Goal: Task Accomplishment & Management: Manage account settings

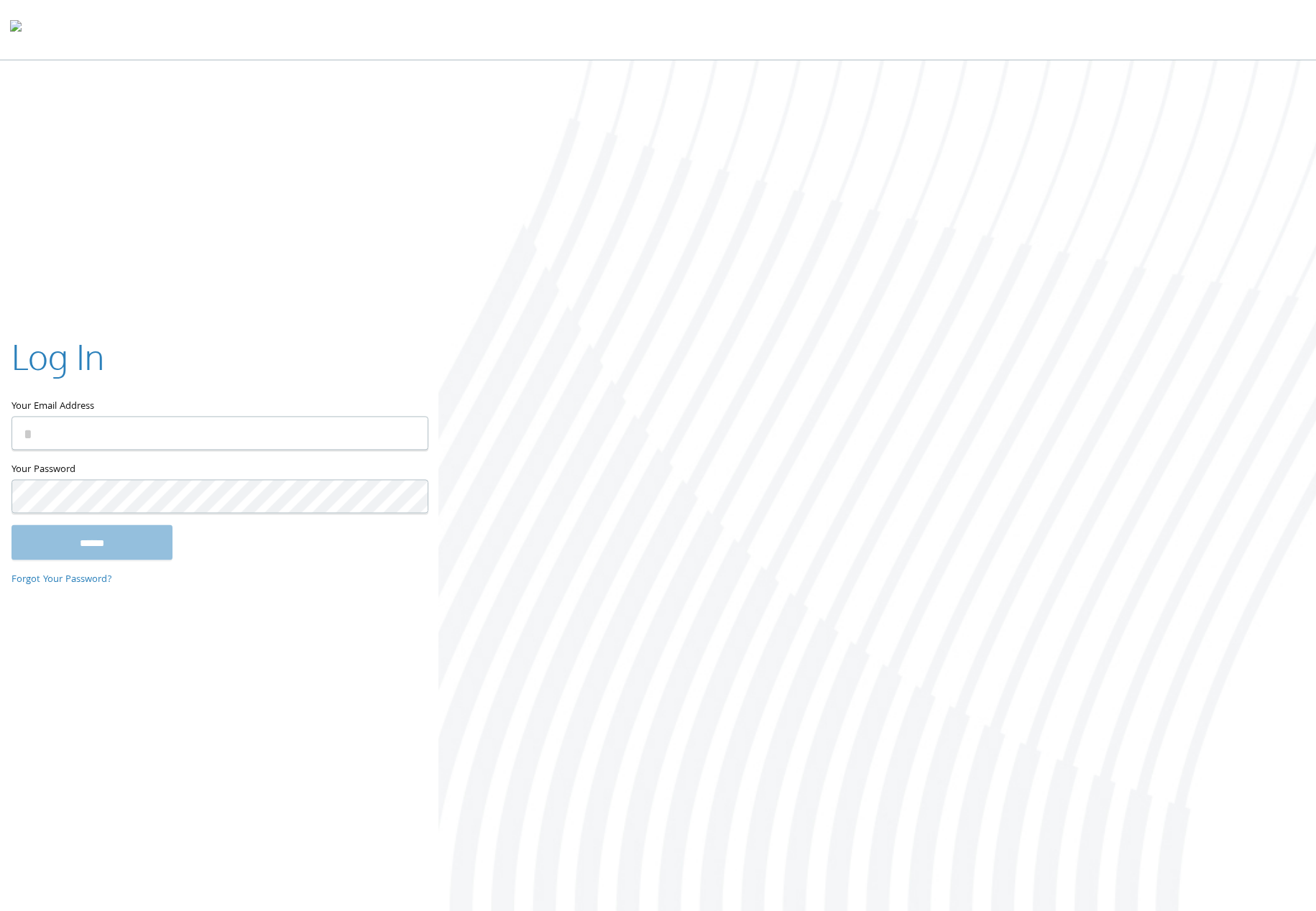
type input "**********"
click at [158, 535] on input "******" at bounding box center [92, 542] width 161 height 35
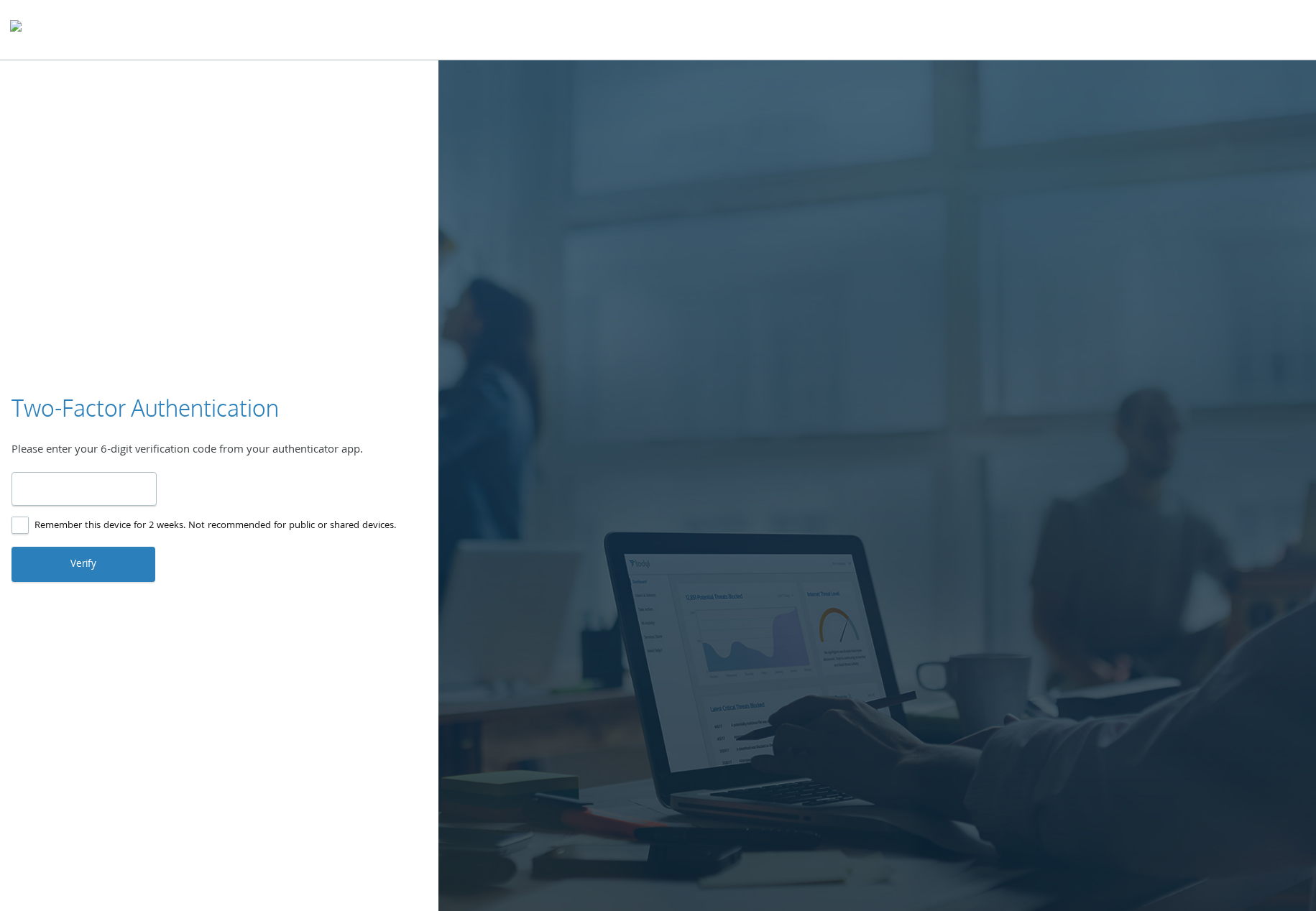
click at [83, 493] on input "number" at bounding box center [83, 488] width 145 height 34
type input "******"
